Goal: Share content

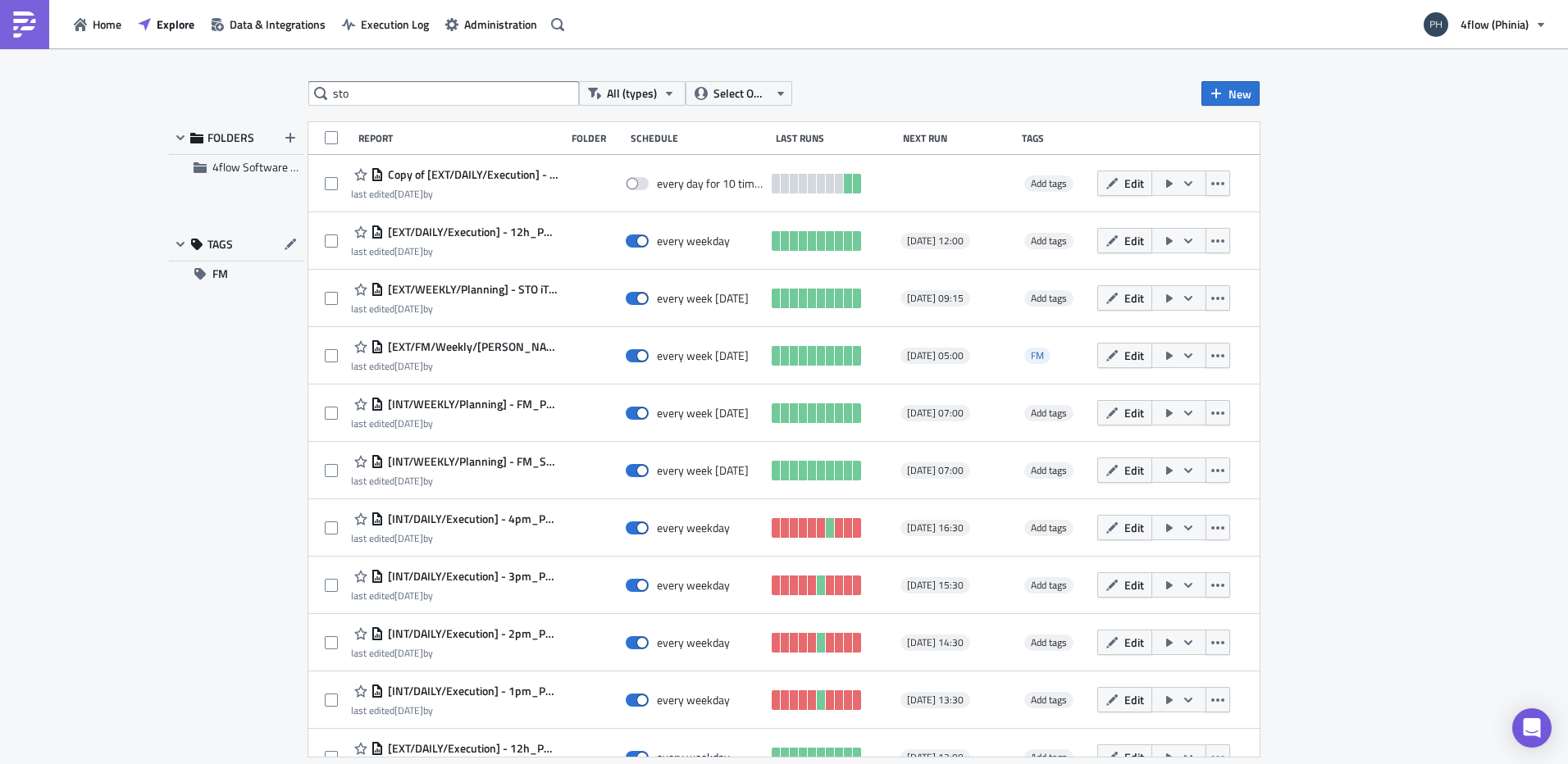
type input "sto"
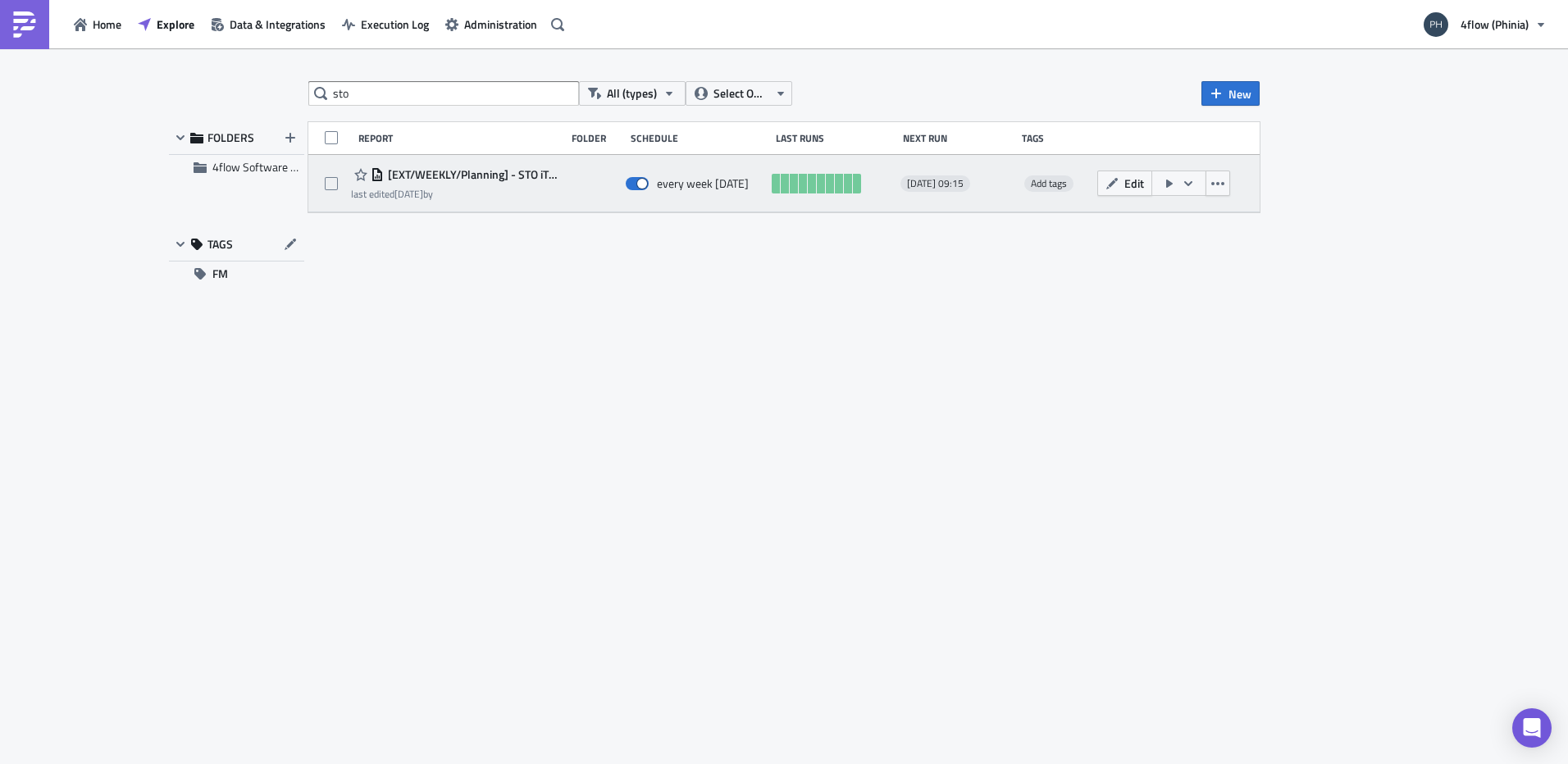
click at [493, 177] on span "[EXT/WEEKLY/Planning] - STO iTMS Planning report" at bounding box center [470, 175] width 174 height 15
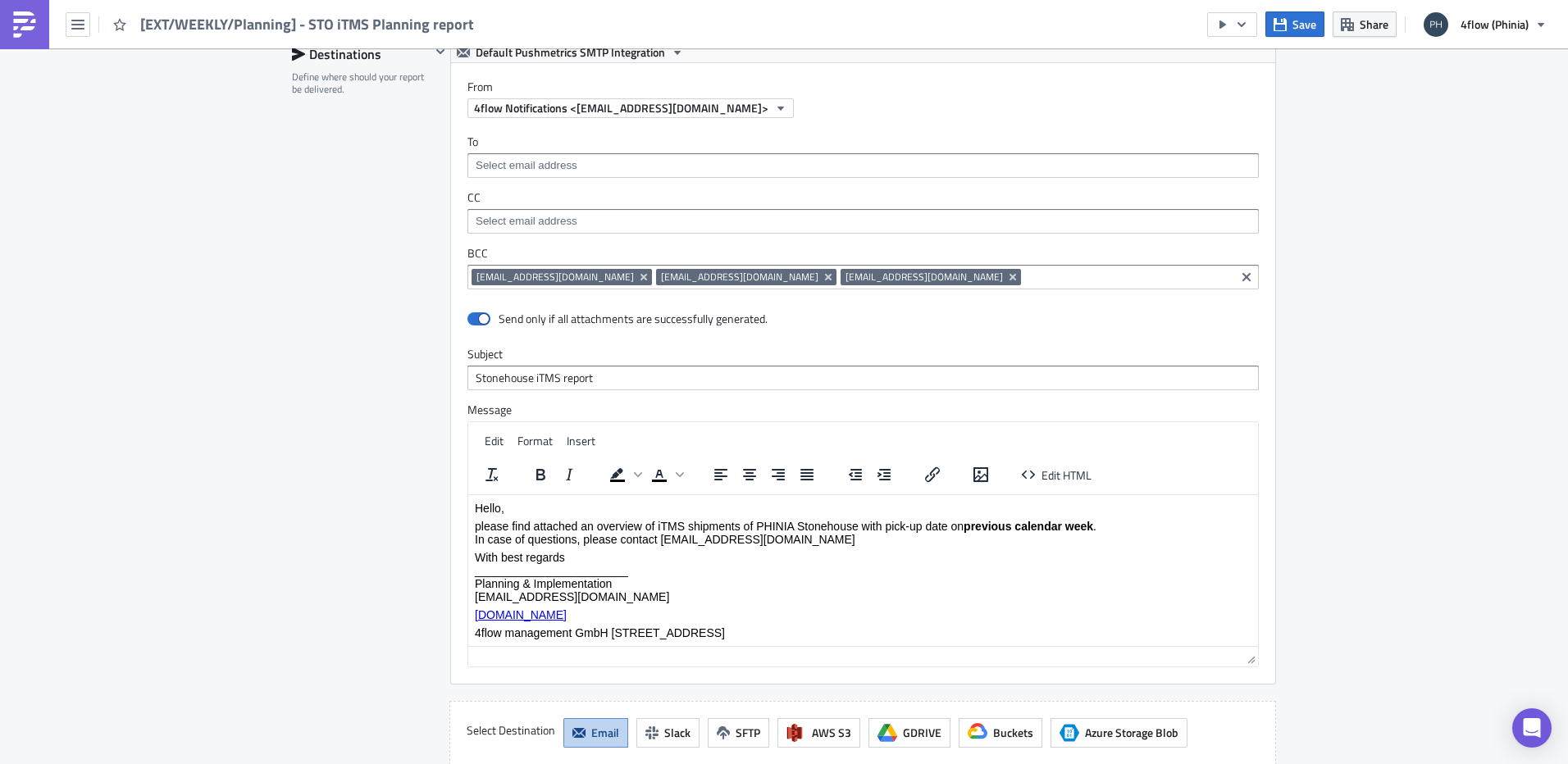
click at [1026, 281] on input at bounding box center [1128, 277] width 206 height 17
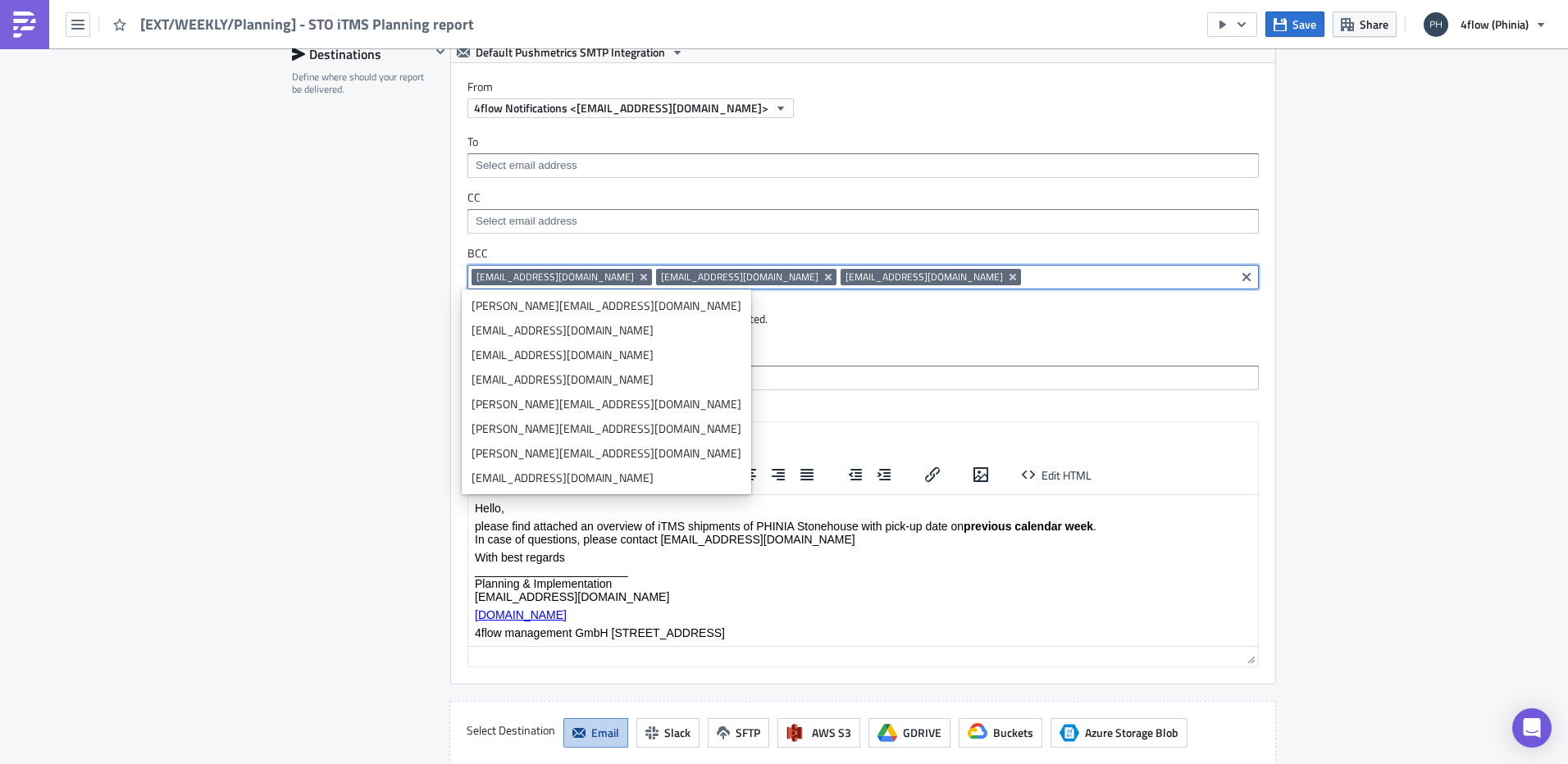
paste input "[EMAIL_ADDRESS][DOMAIN_NAME]"
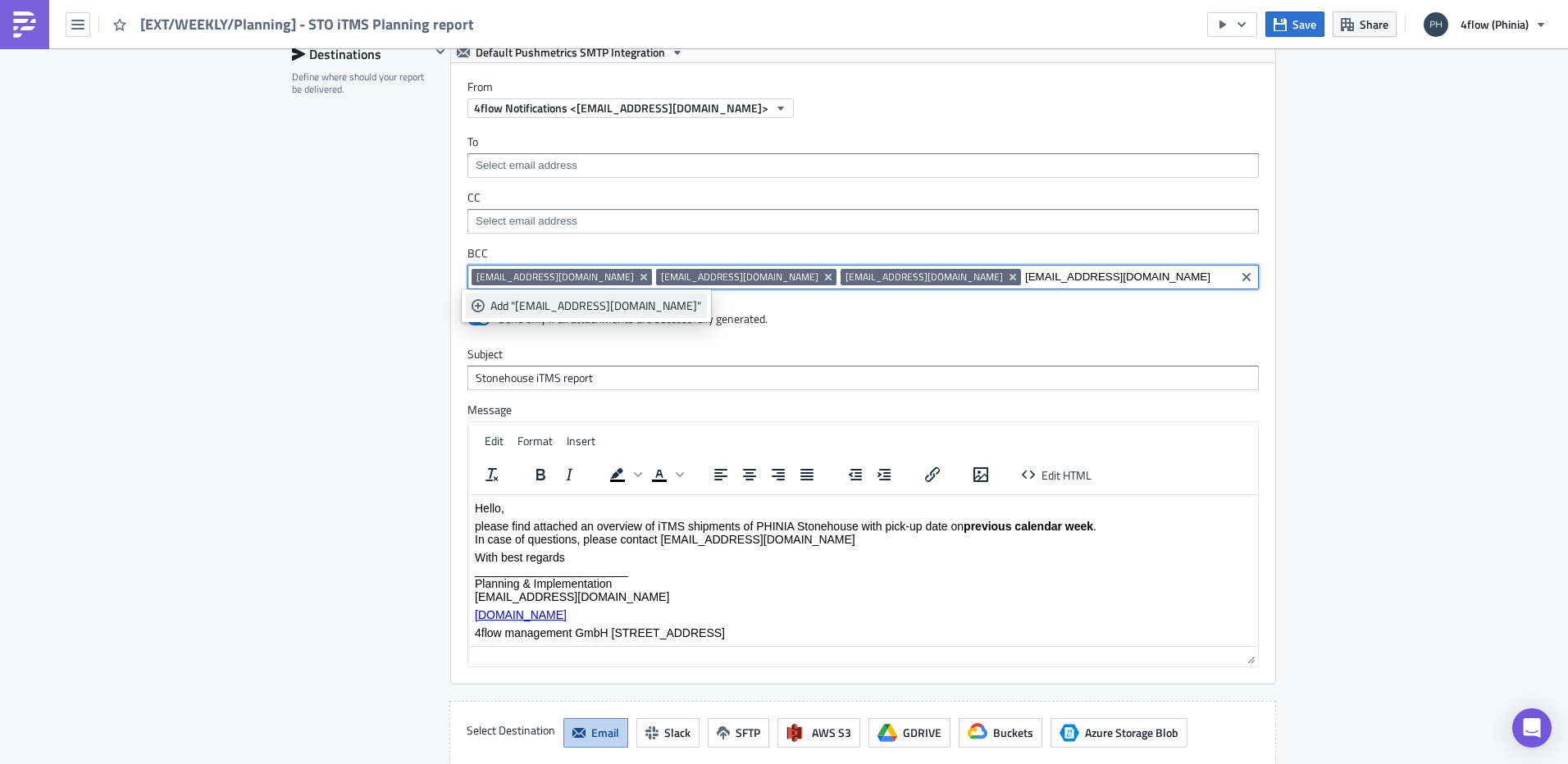
type input "[EMAIL_ADDRESS][DOMAIN_NAME]"
click at [586, 304] on div "Add "[EMAIL_ADDRESS][DOMAIN_NAME]"" at bounding box center [596, 306] width 211 height 17
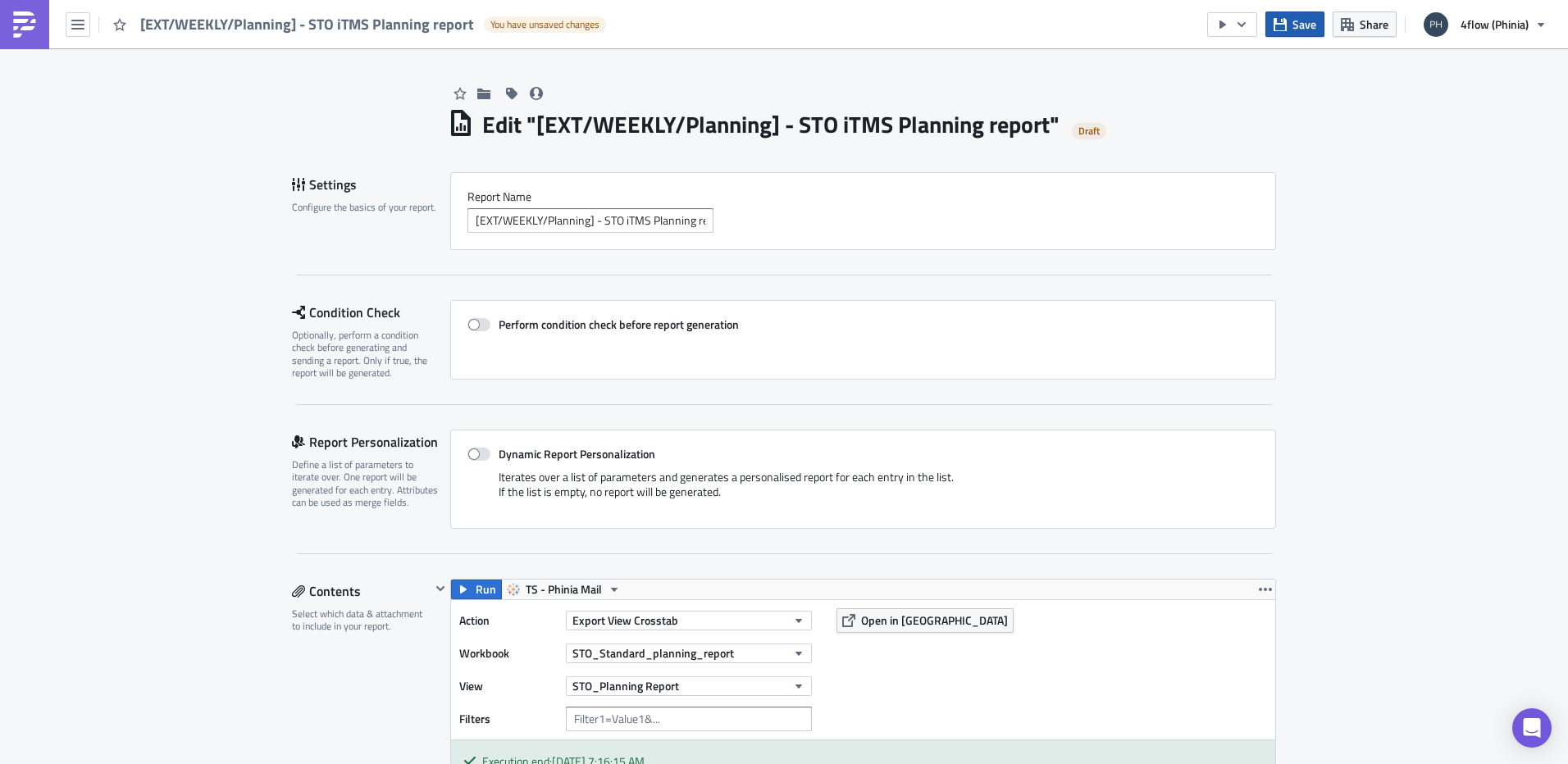
click at [1296, 18] on span "Save" at bounding box center [1305, 24] width 24 height 18
click at [90, 30] on button "button" at bounding box center [78, 24] width 25 height 25
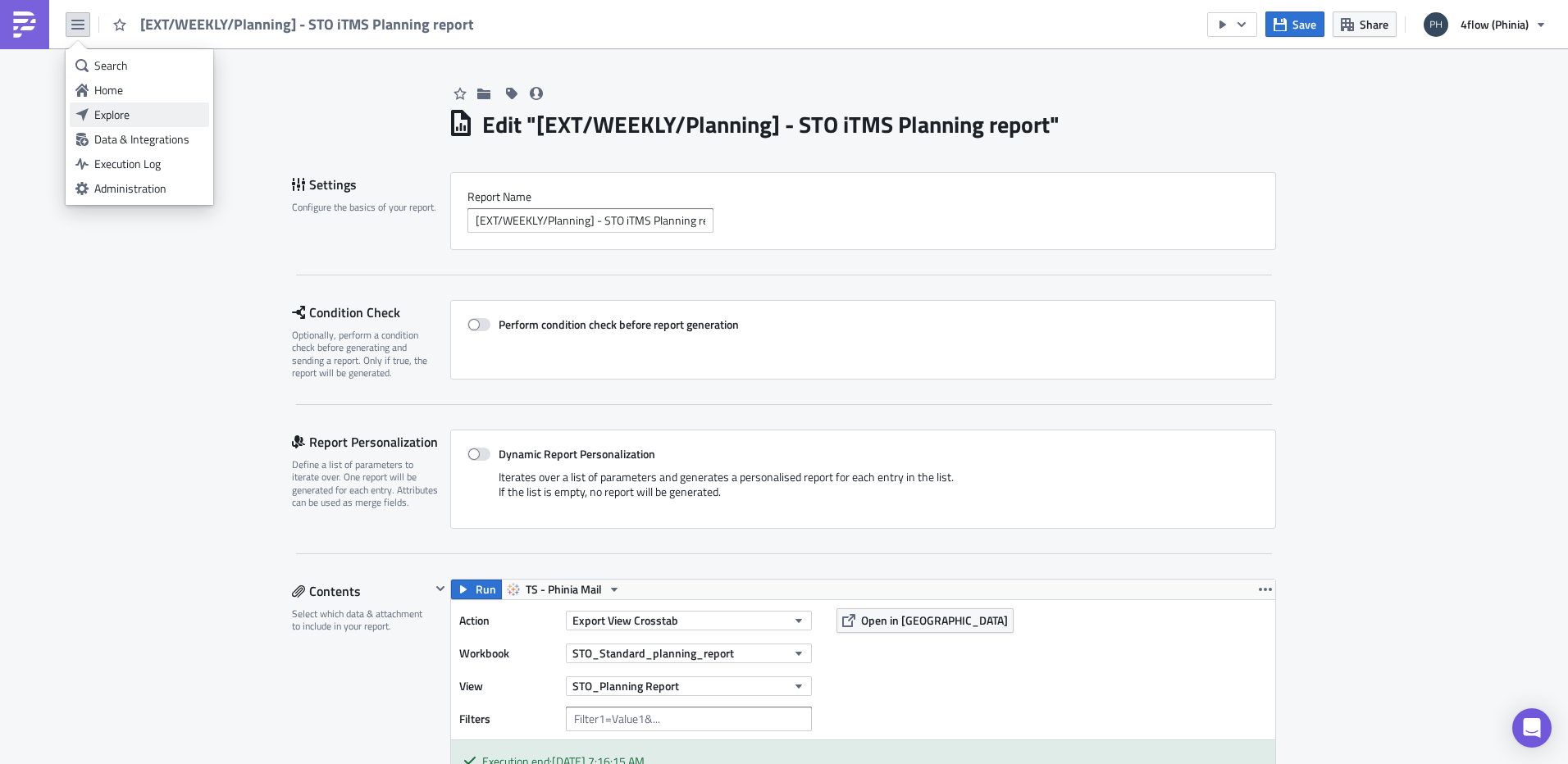
click at [120, 118] on div "Explore" at bounding box center [149, 115] width 109 height 17
